Goal: Find specific page/section: Find specific page/section

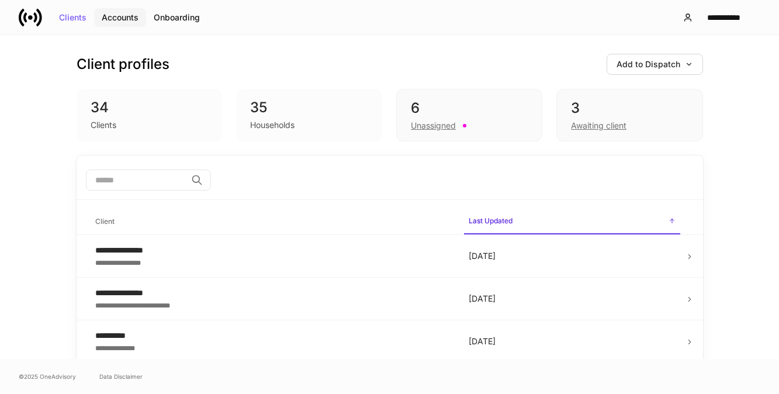
click at [117, 22] on div "Accounts" at bounding box center [120, 17] width 37 height 8
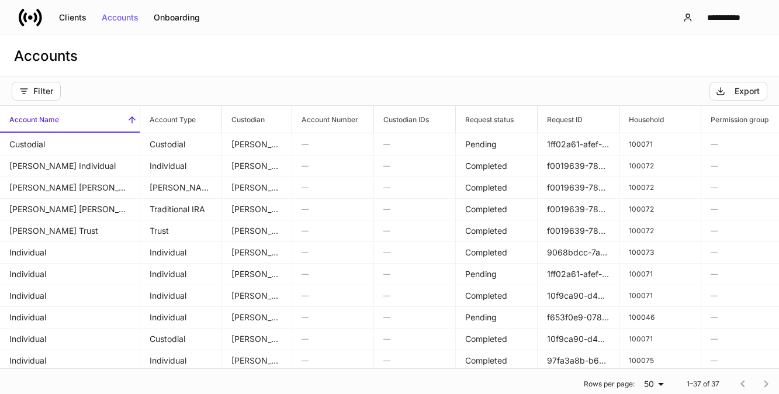
click at [29, 15] on icon at bounding box center [30, 17] width 5 height 5
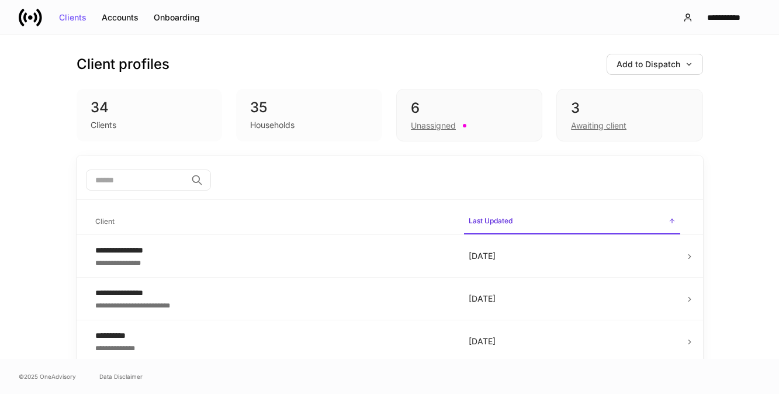
click at [29, 15] on icon at bounding box center [30, 17] width 23 height 23
click at [736, 21] on div "**********" at bounding box center [723, 17] width 53 height 8
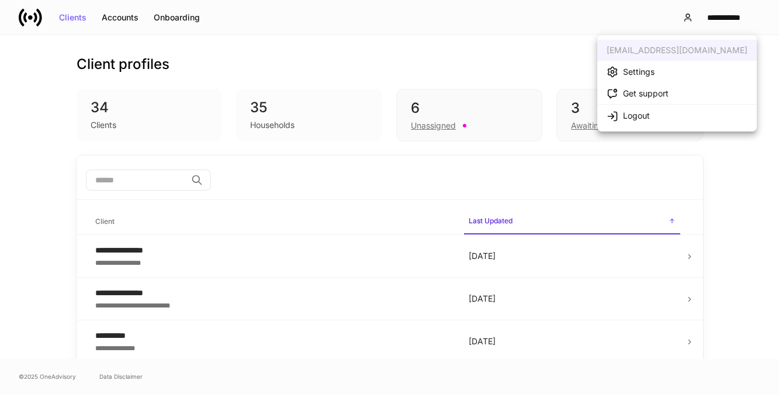
click at [568, 19] on div at bounding box center [389, 197] width 779 height 394
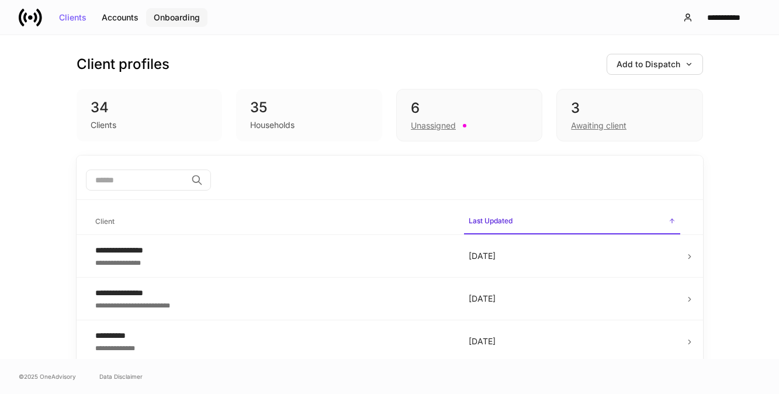
click at [189, 17] on div "Onboarding" at bounding box center [177, 17] width 46 height 8
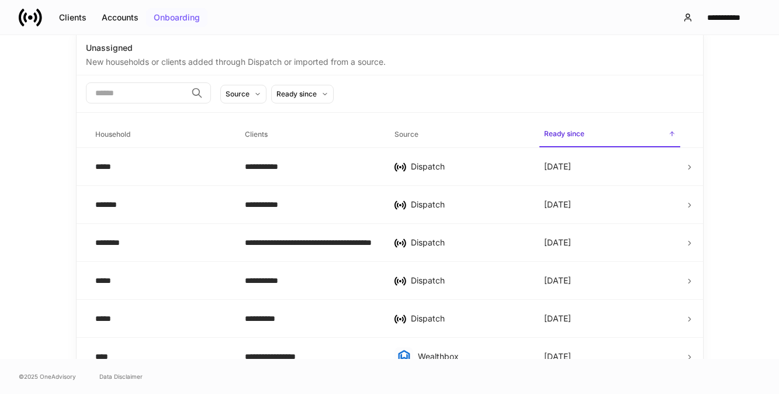
scroll to position [144, 0]
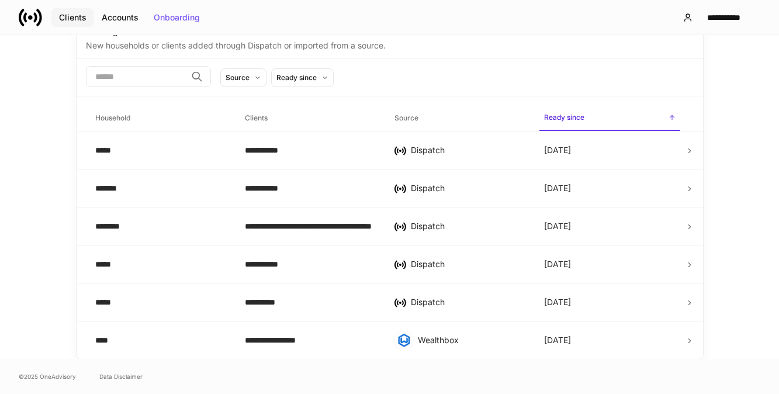
click at [84, 20] on div "Clients" at bounding box center [72, 17] width 27 height 8
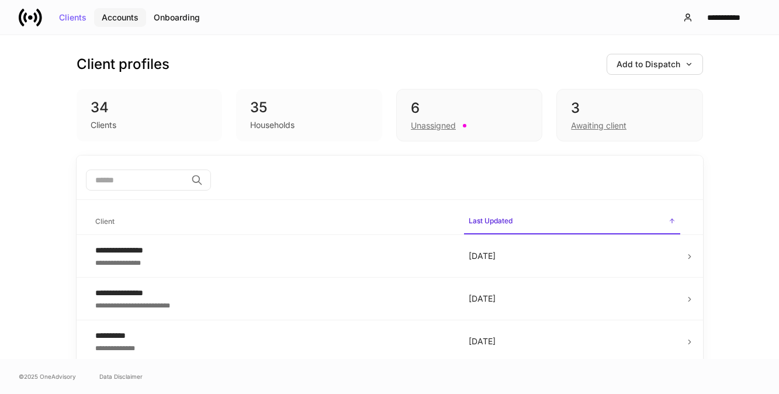
click at [127, 16] on div "Accounts" at bounding box center [120, 17] width 37 height 8
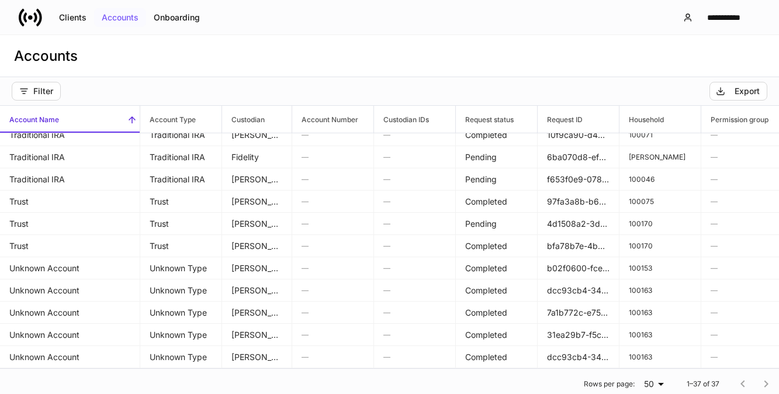
scroll to position [565, 0]
